Goal: Book appointment/travel/reservation

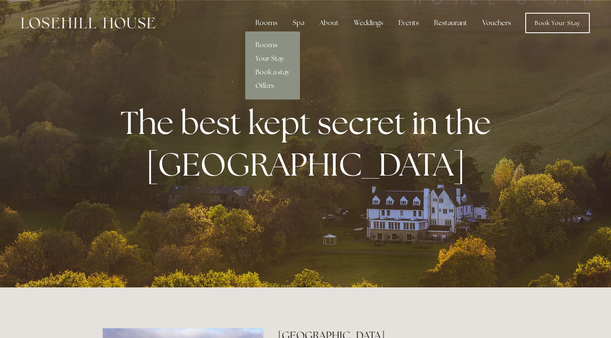
click at [267, 85] on link "Offers" at bounding box center [272, 86] width 55 height 14
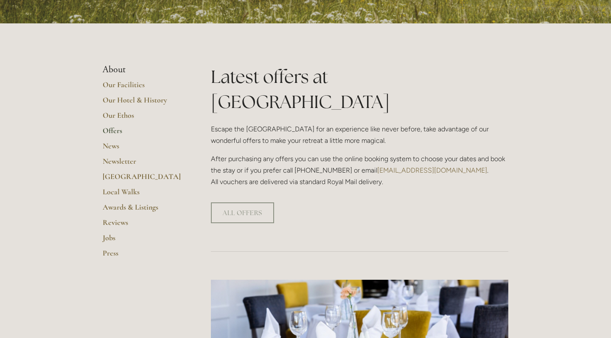
scroll to position [176, 0]
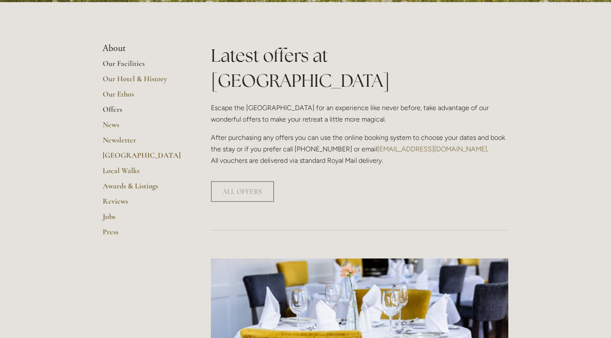
click at [125, 62] on link "Our Facilities" at bounding box center [143, 66] width 81 height 15
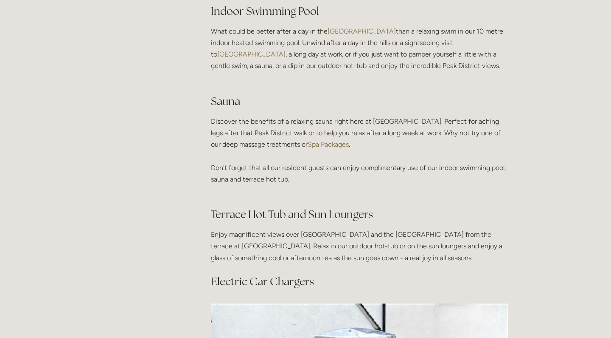
scroll to position [629, 0]
click at [347, 144] on link "Spa Packages" at bounding box center [328, 144] width 41 height 8
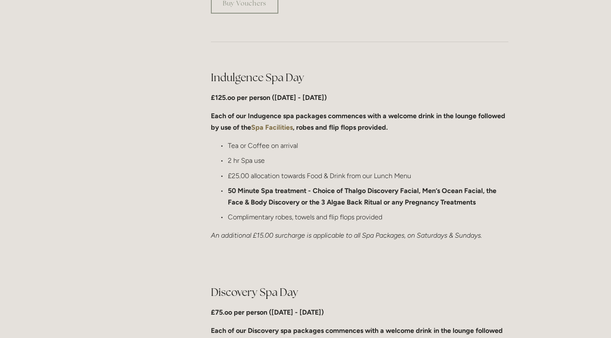
scroll to position [331, 0]
